Goal: Check status: Check status

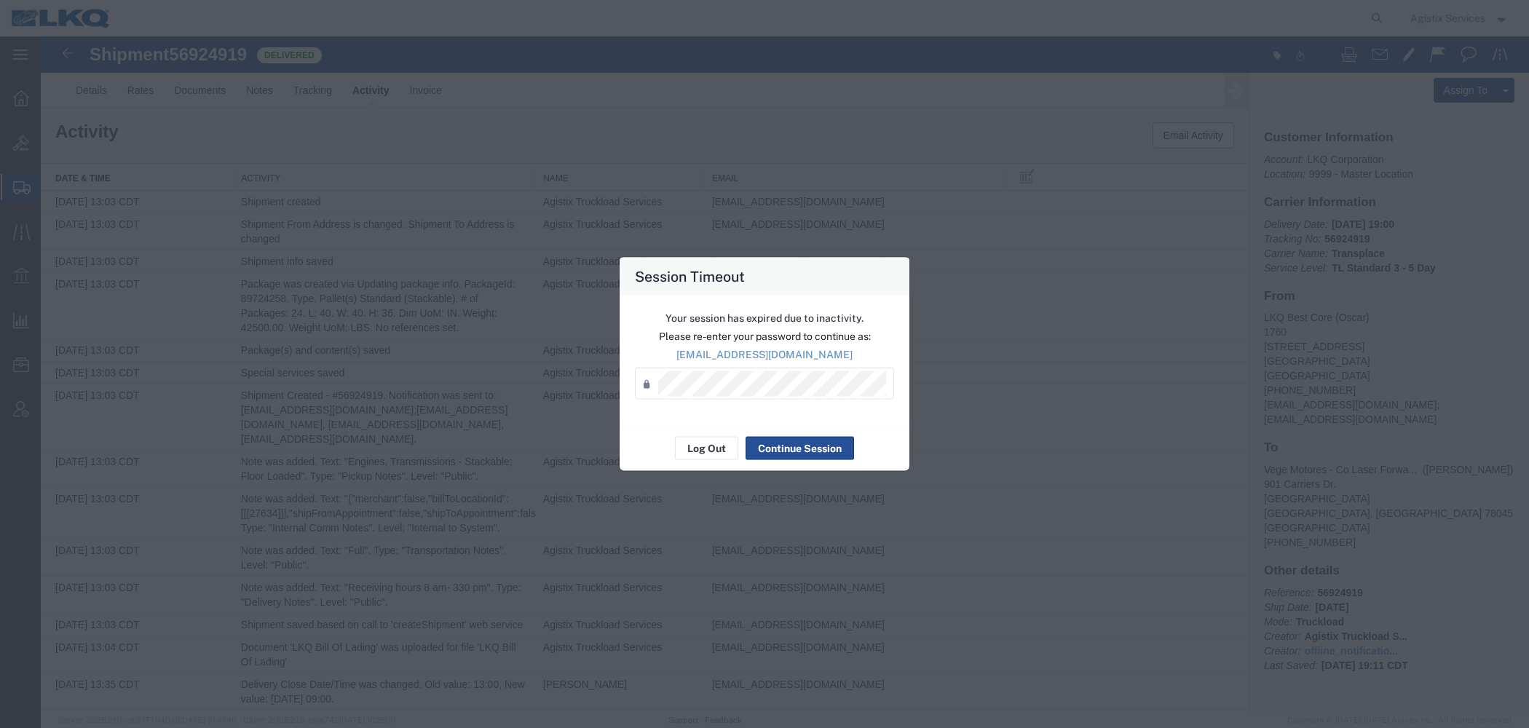
scroll to position [497, 0]
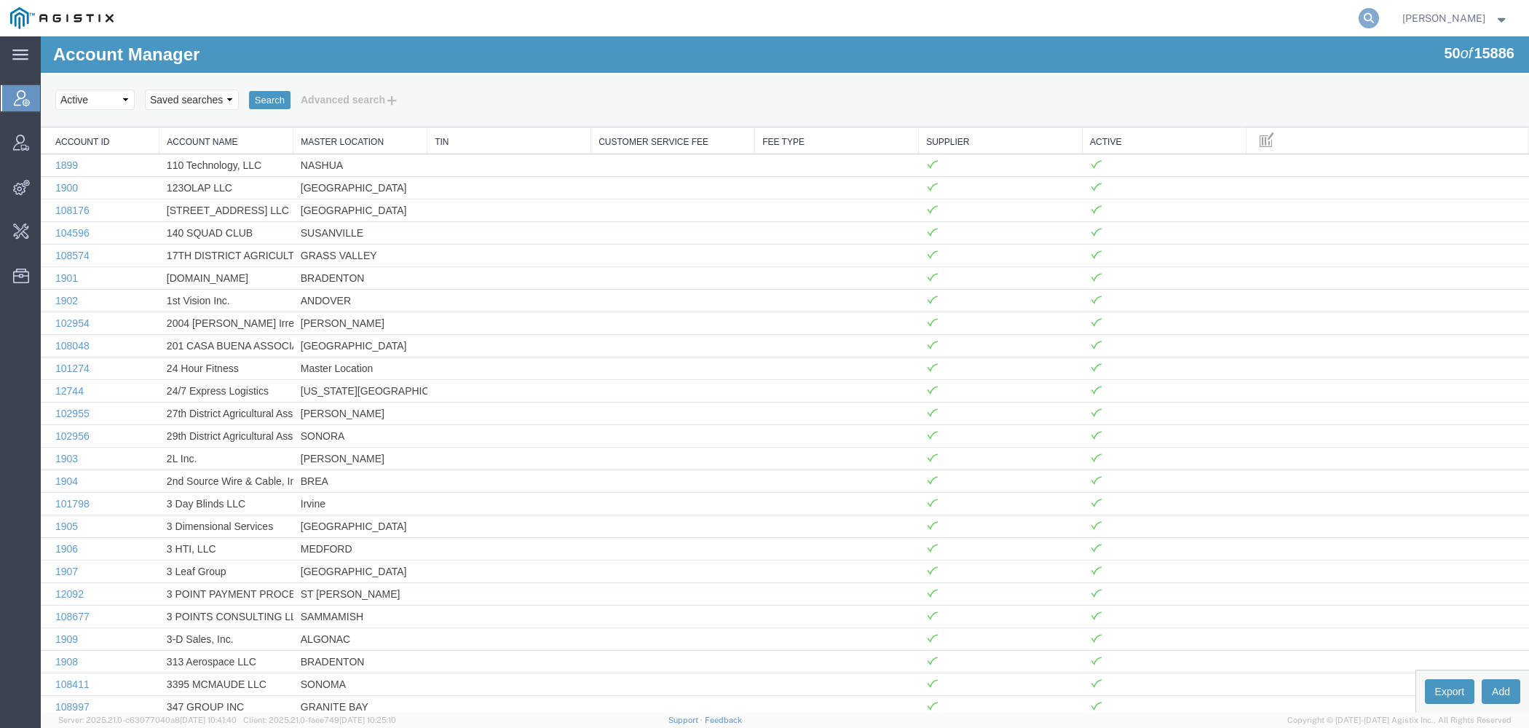
click at [1374, 17] on icon at bounding box center [1369, 18] width 20 height 20
paste input "56923554"
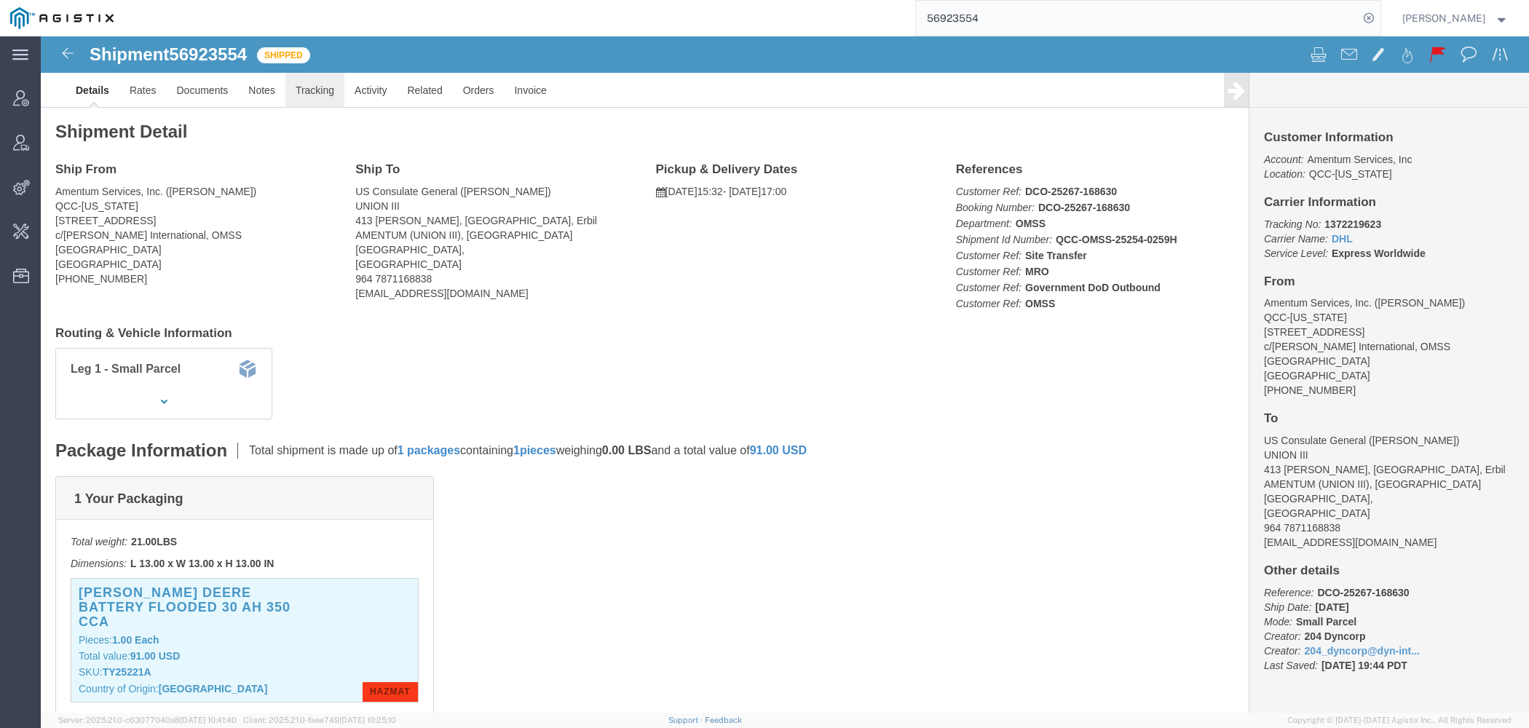
click link "Tracking"
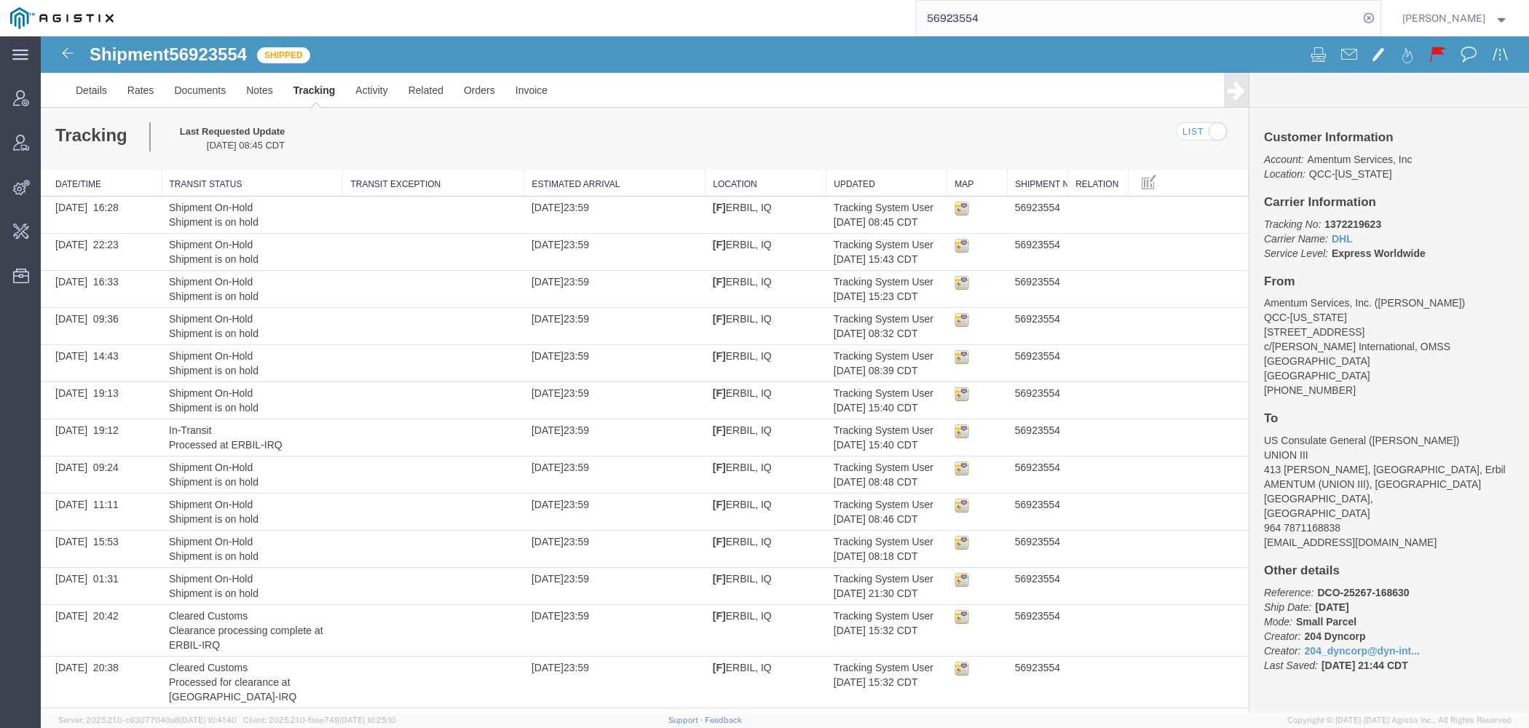
click at [941, 19] on input "56923554" at bounding box center [1137, 18] width 443 height 35
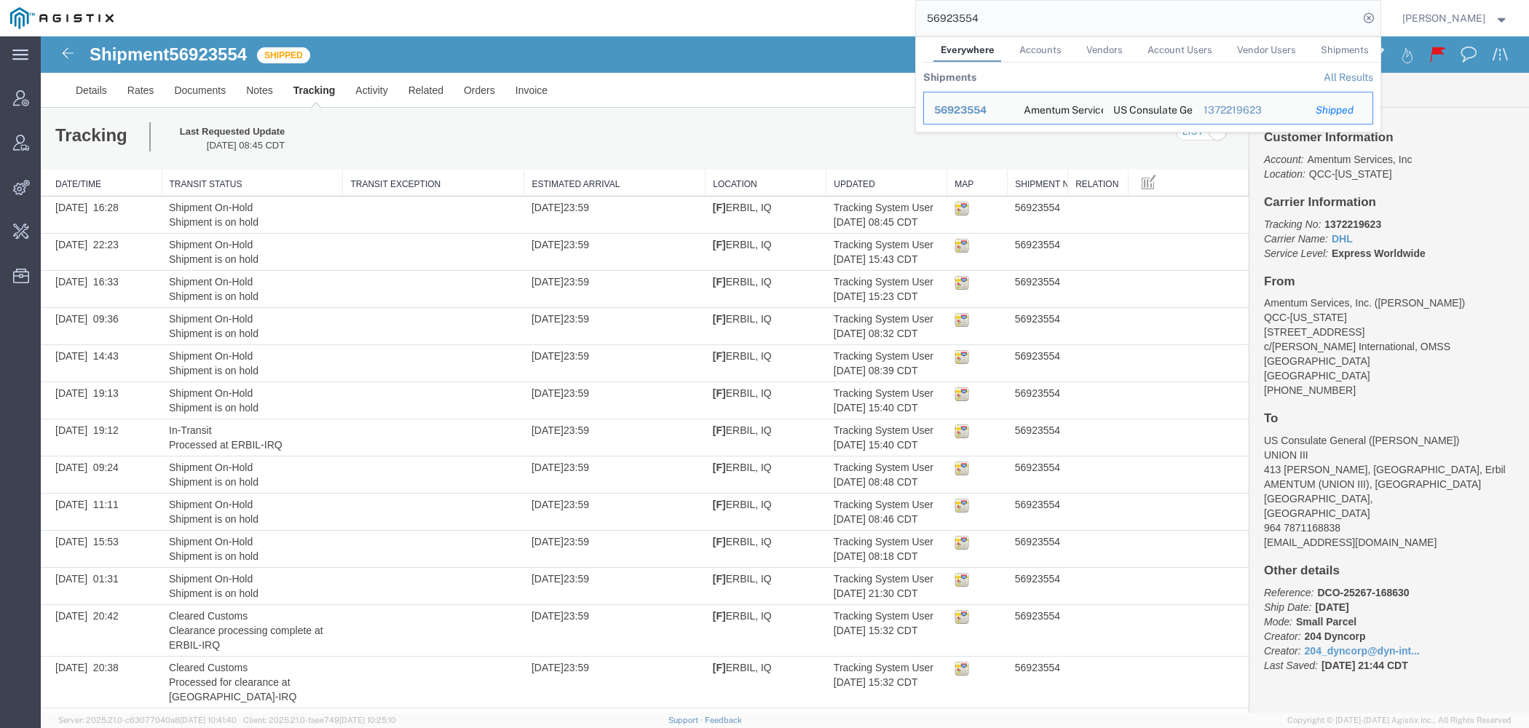
click at [941, 19] on input "56923554" at bounding box center [1137, 18] width 443 height 35
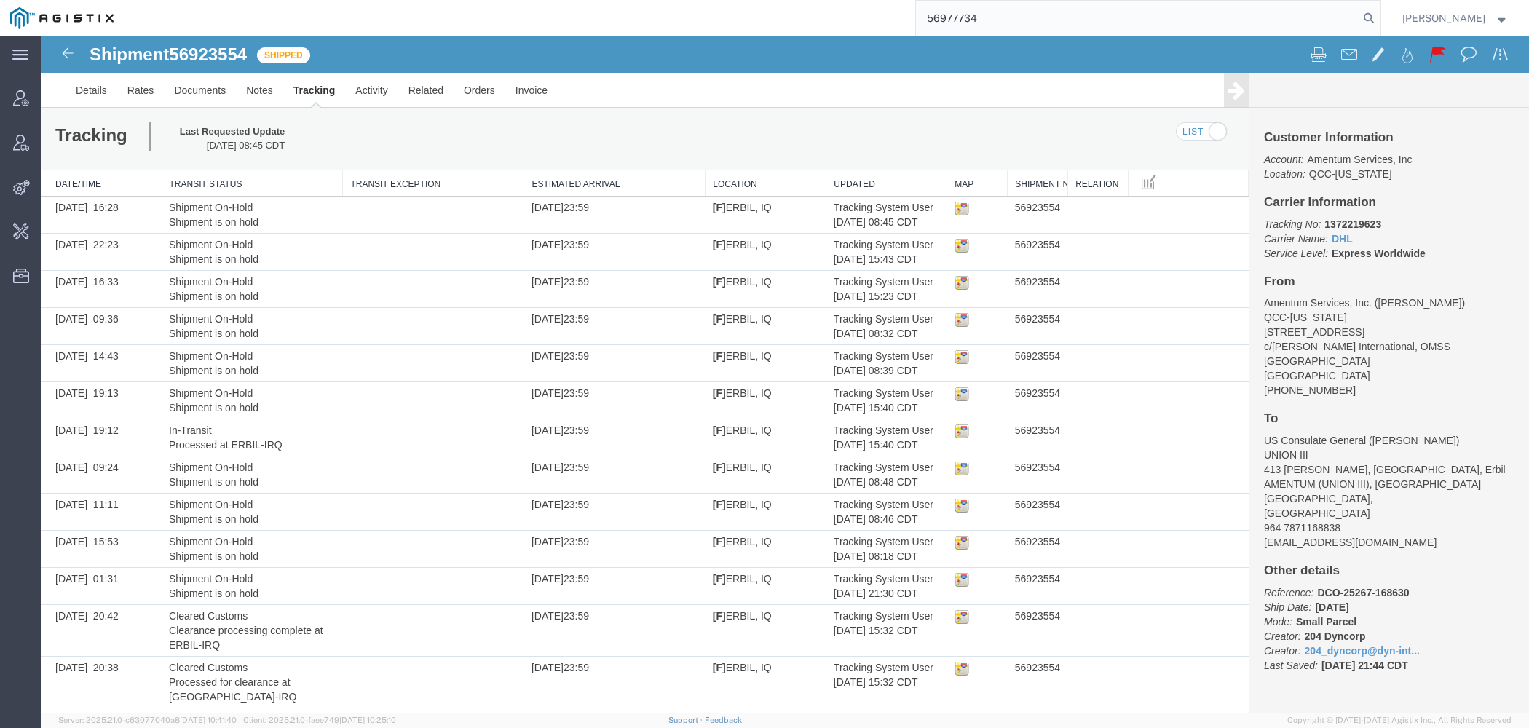
type input "56977734"
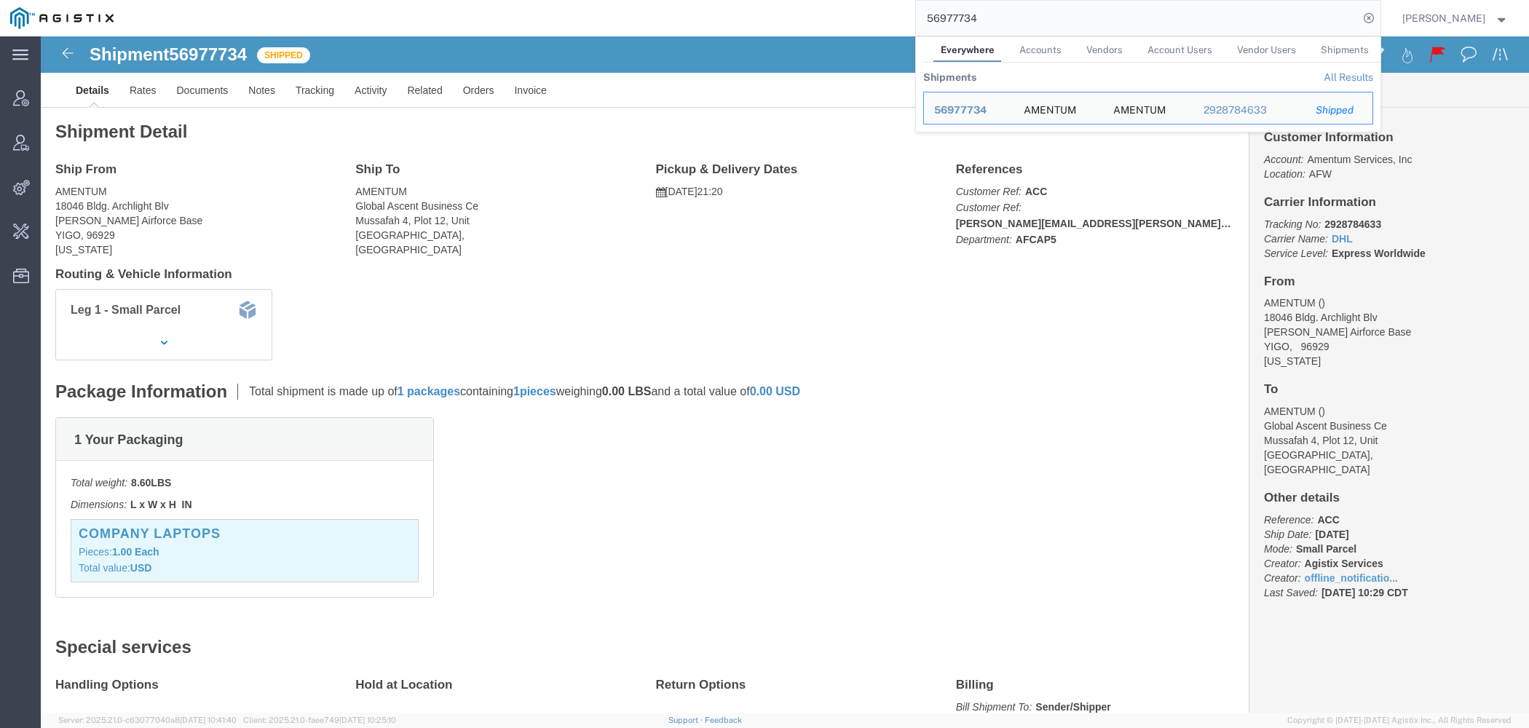
click span "1"
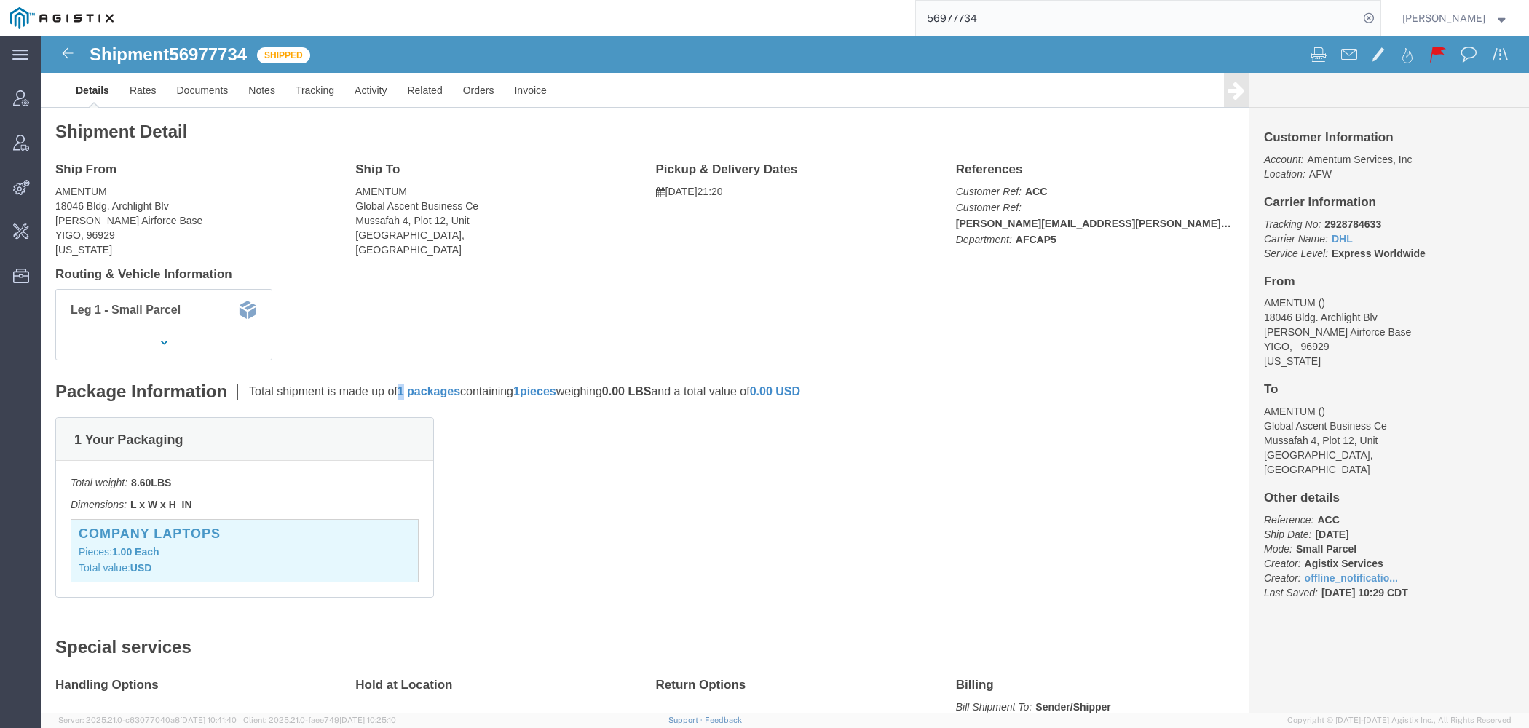
click span "1"
click link "Tracking"
